Goal: Communication & Community: Ask a question

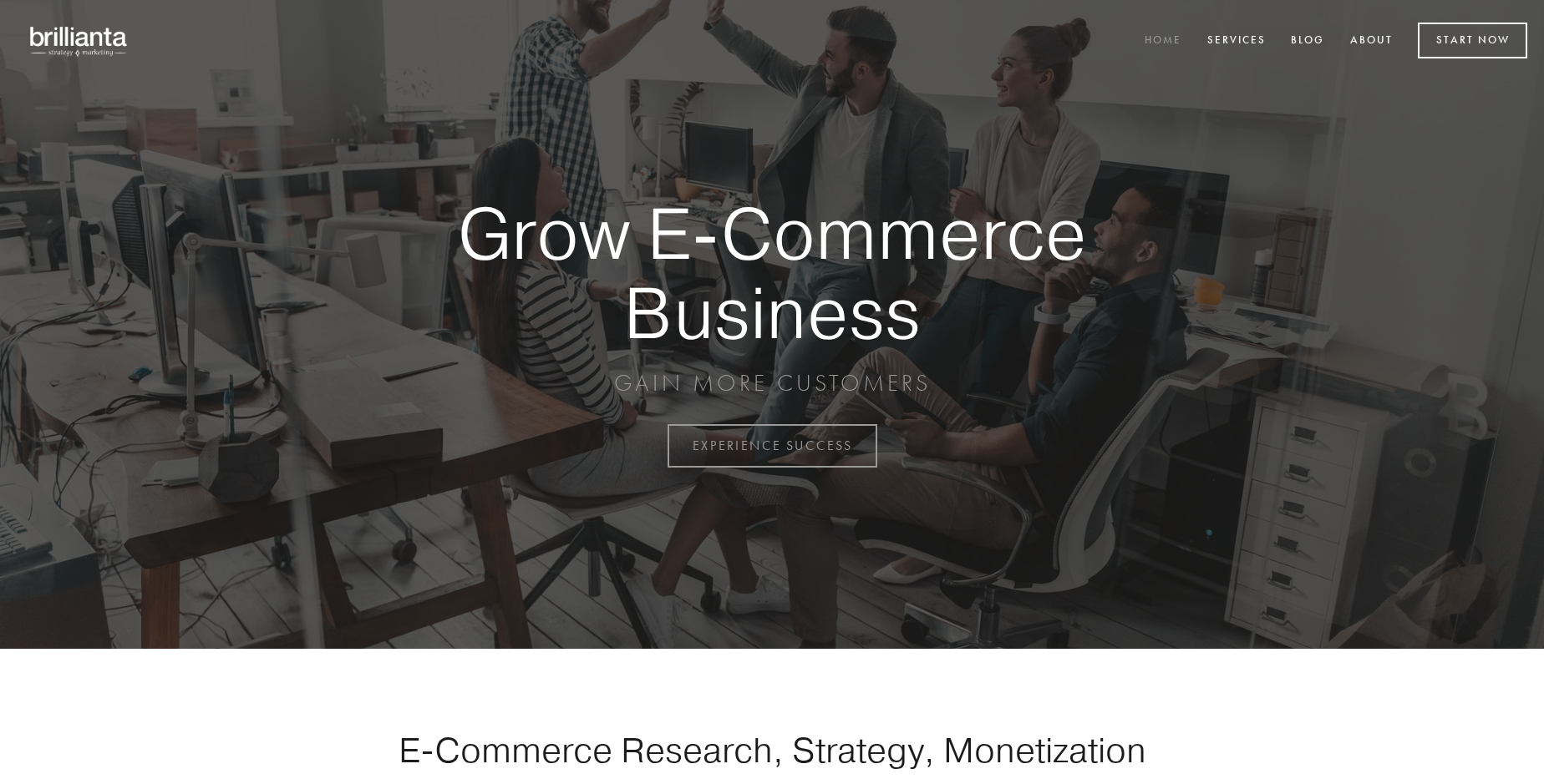
scroll to position [4378, 0]
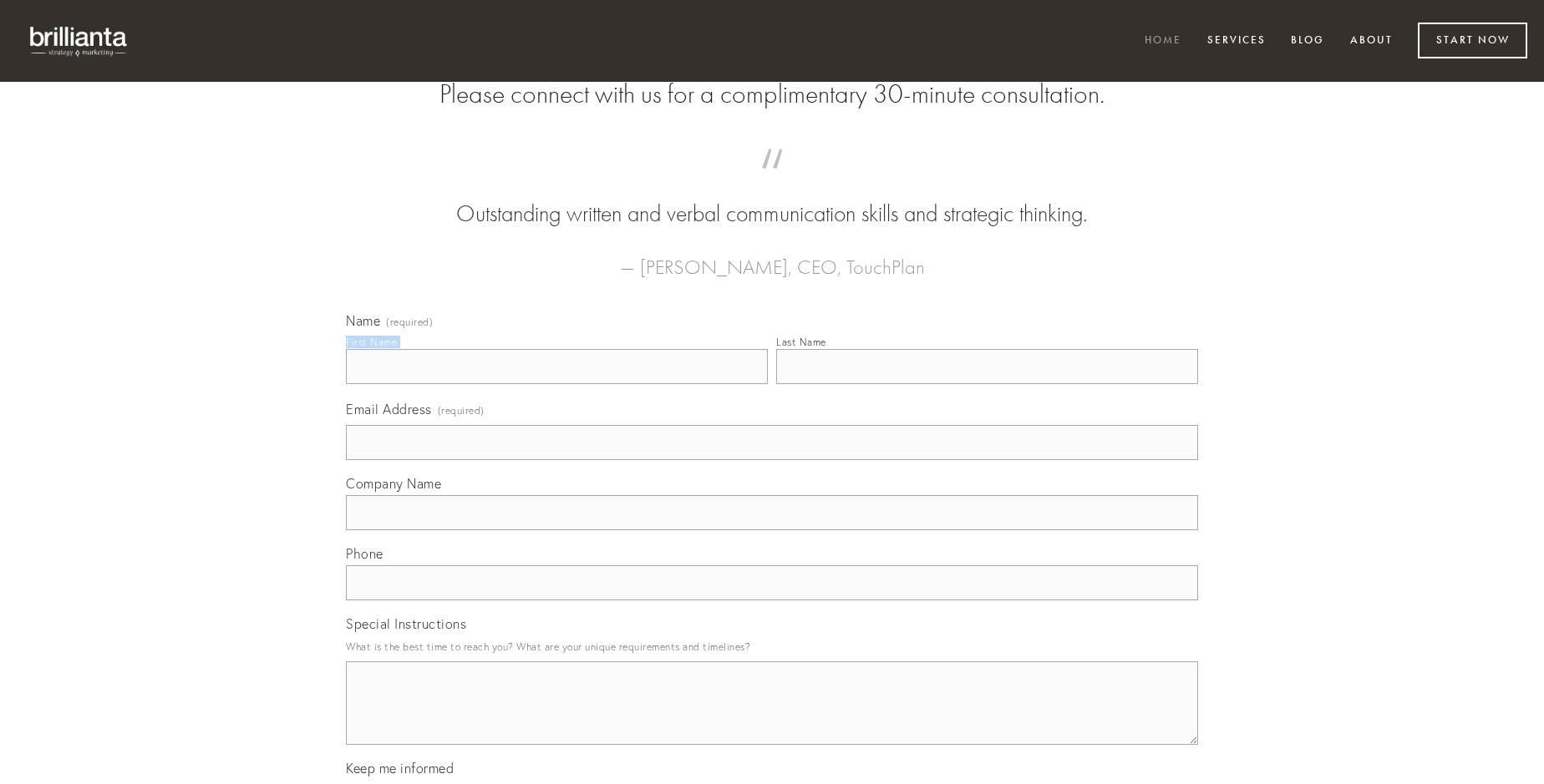
type input "[PERSON_NAME]"
click at [987, 385] on input "Last Name" at bounding box center [987, 367] width 421 height 35
type input "[PERSON_NAME]"
click at [772, 460] on input "Email Address (required)" at bounding box center [772, 442] width 852 height 35
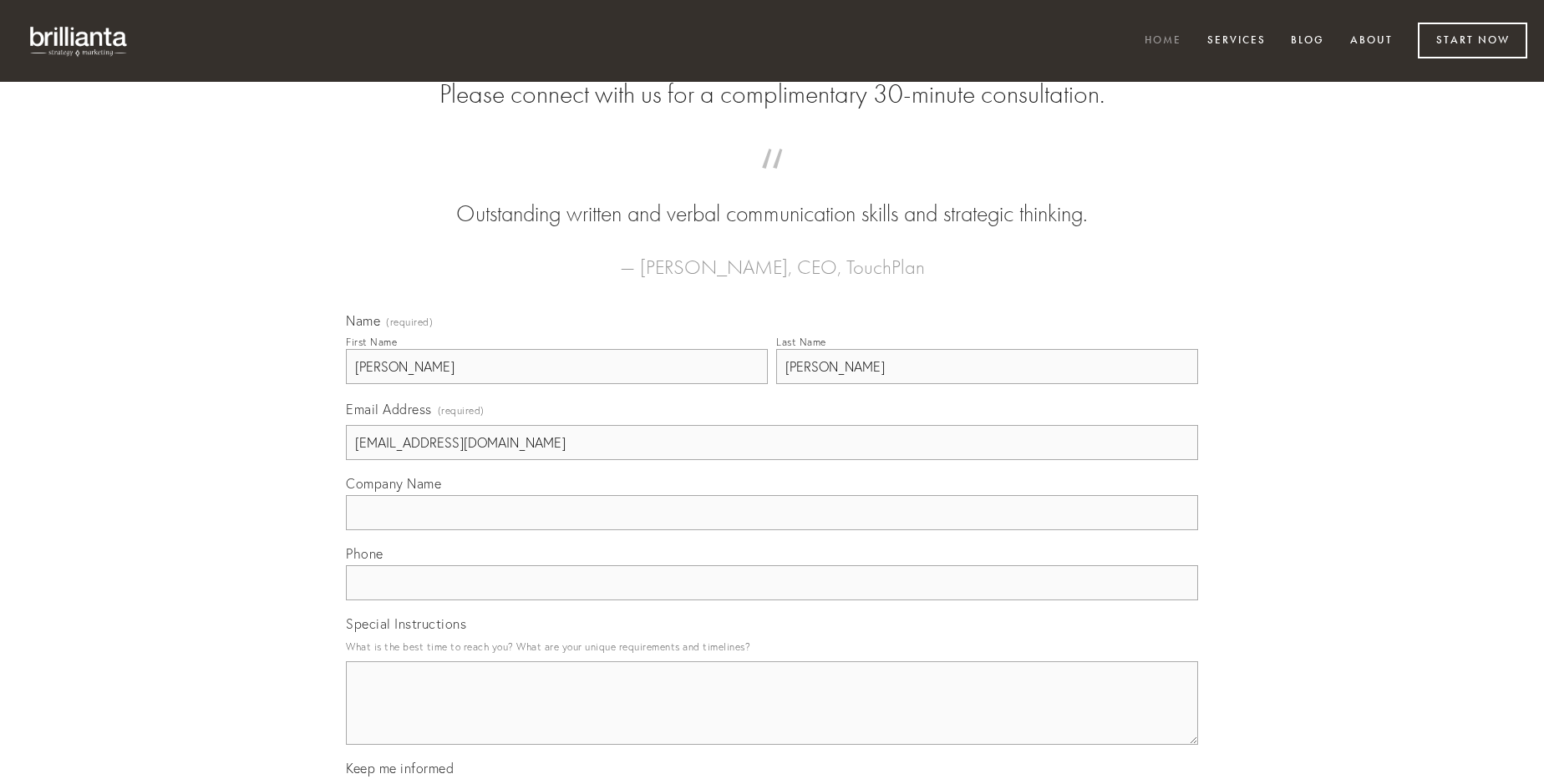
type input "[EMAIL_ADDRESS][DOMAIN_NAME]"
click at [772, 530] on input "Company Name" at bounding box center [772, 512] width 852 height 35
type input "sumo"
click at [772, 600] on input "text" at bounding box center [772, 583] width 852 height 35
click at [772, 718] on textarea "Special Instructions" at bounding box center [772, 703] width 852 height 83
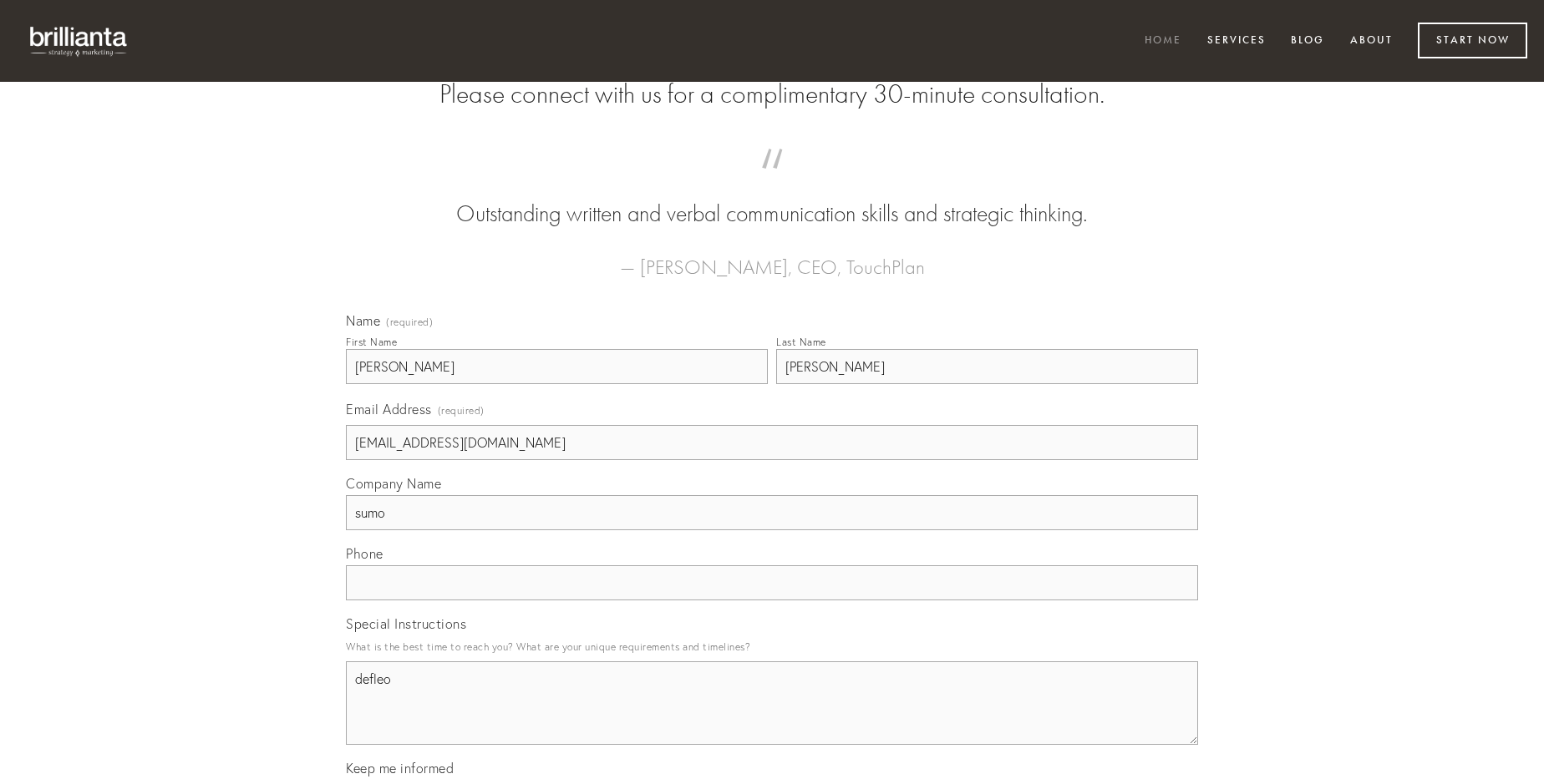
type textarea "defleo"
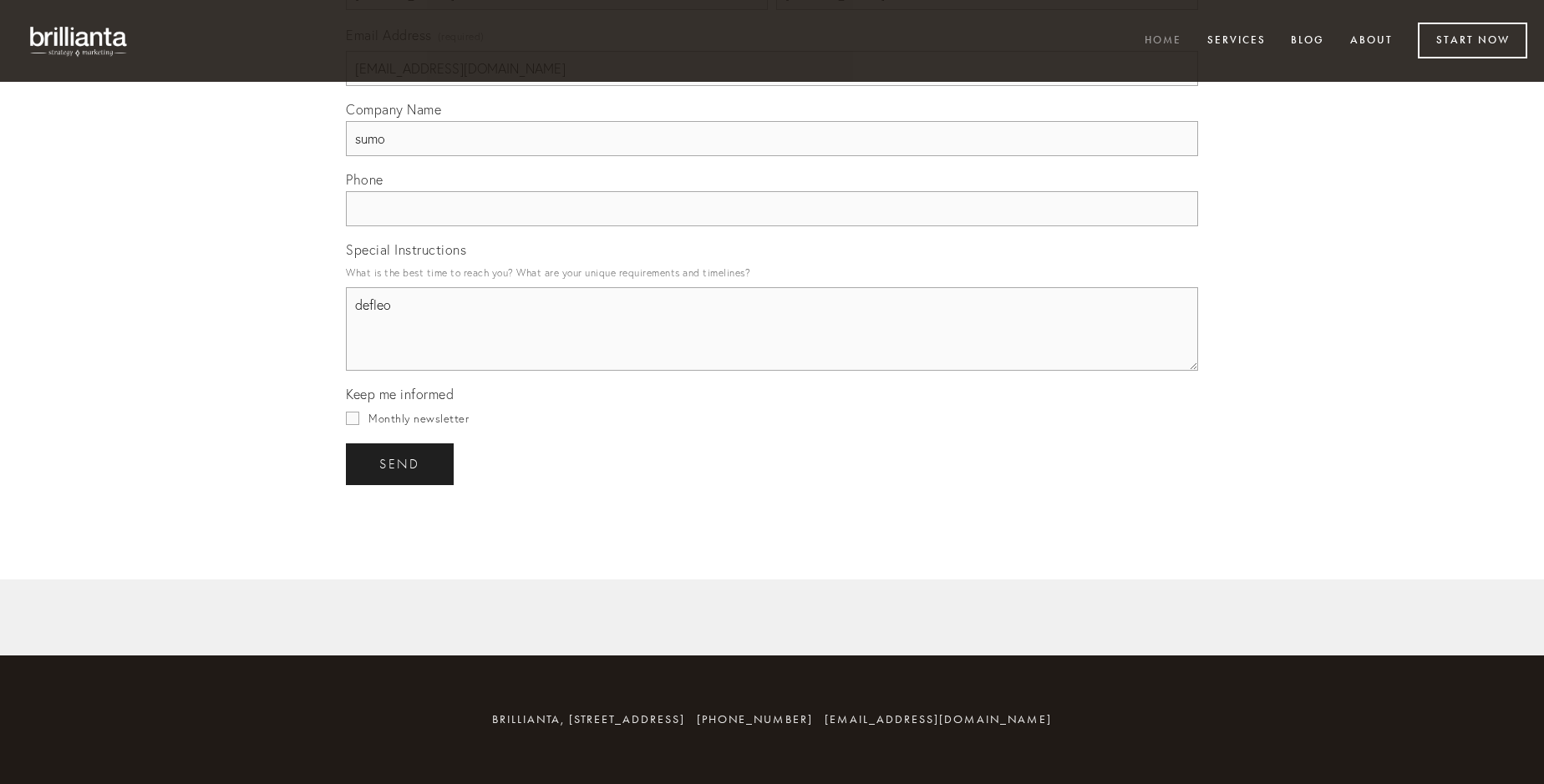
click at [401, 463] on span "send" at bounding box center [400, 464] width 41 height 15
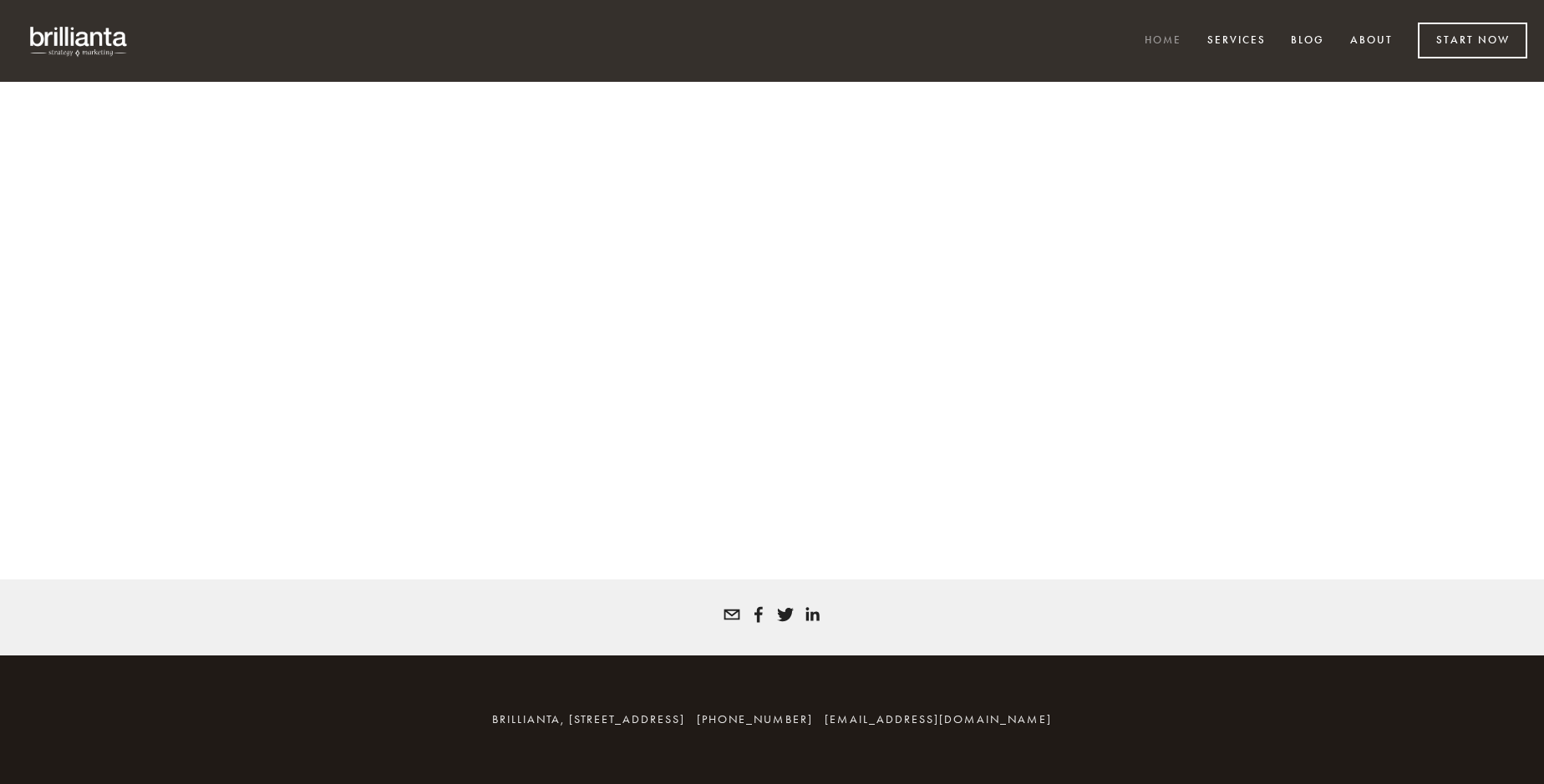
scroll to position [4355, 0]
